Goal: Find specific fact: Find specific fact

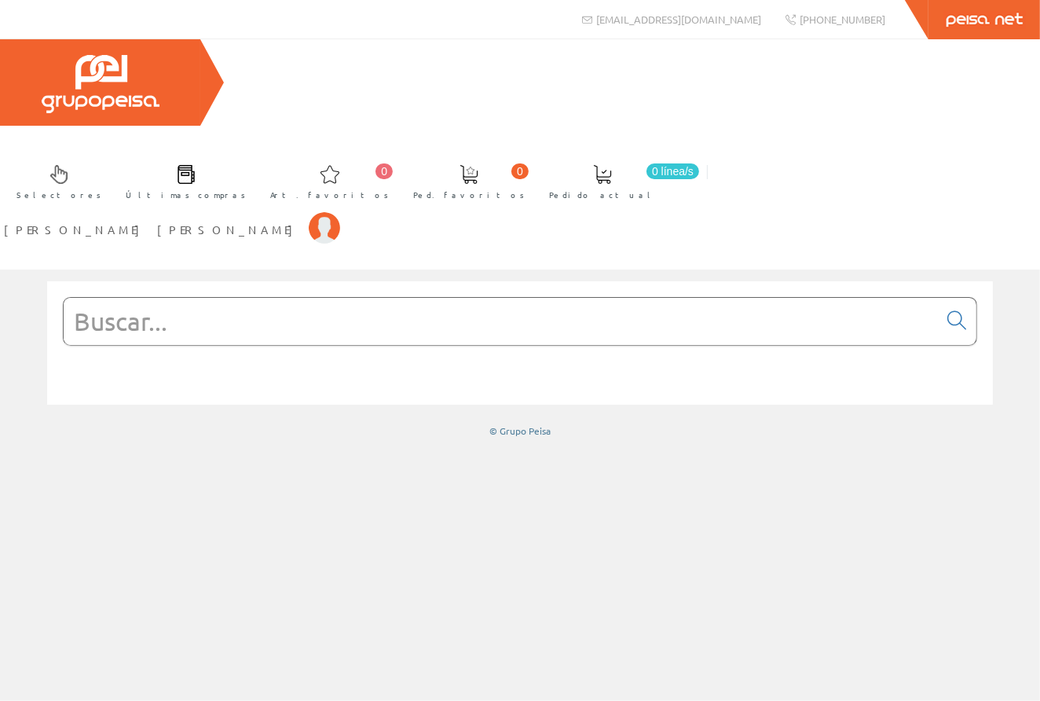
click at [466, 298] on input "text" at bounding box center [501, 321] width 874 height 47
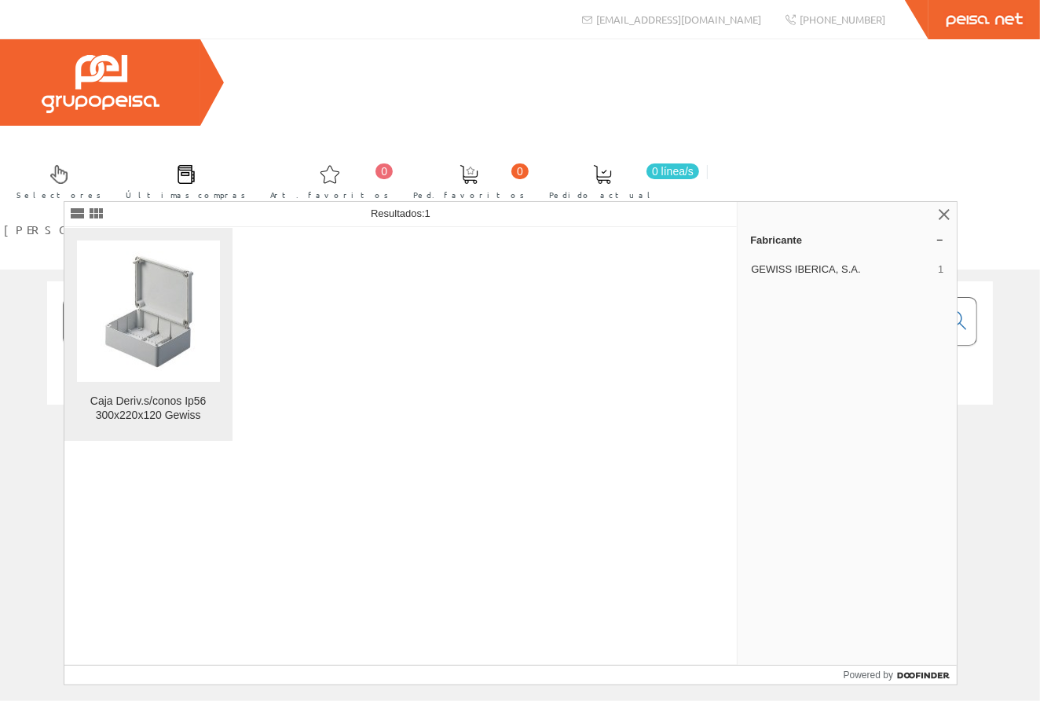
type input "gw44209"
click at [159, 419] on div "Caja Deriv.s/conos Ip56 300x220x120 Gewiss" at bounding box center [148, 408] width 143 height 28
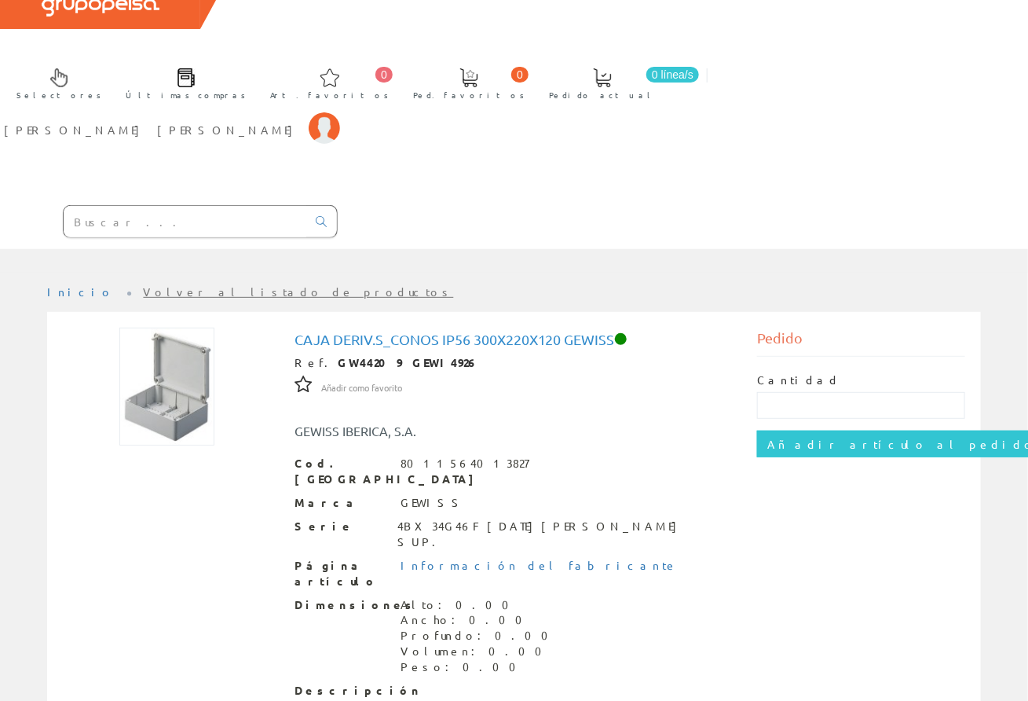
scroll to position [97, 0]
drag, startPoint x: 343, startPoint y: 620, endPoint x: 456, endPoint y: 634, distance: 114.8
